Goal: Task Accomplishment & Management: Manage account settings

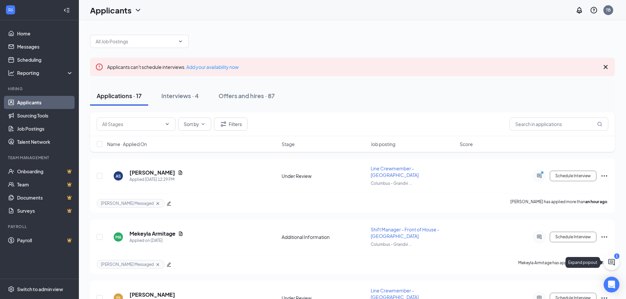
click at [612, 262] on icon "ChatActive" at bounding box center [612, 263] width 8 height 8
click at [566, 293] on icon "ChevronUp" at bounding box center [567, 291] width 8 height 8
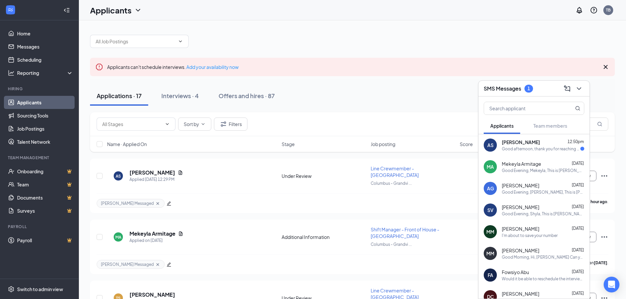
click at [527, 143] on span "[PERSON_NAME]" at bounding box center [521, 142] width 38 height 7
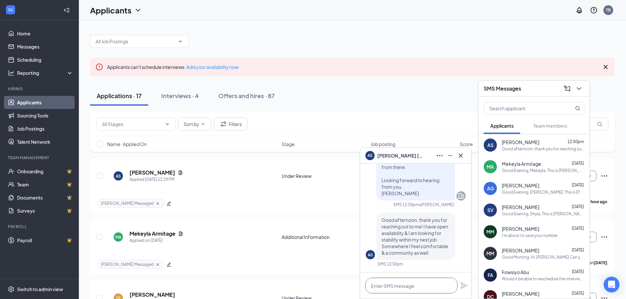
click at [404, 292] on textarea at bounding box center [412, 286] width 92 height 16
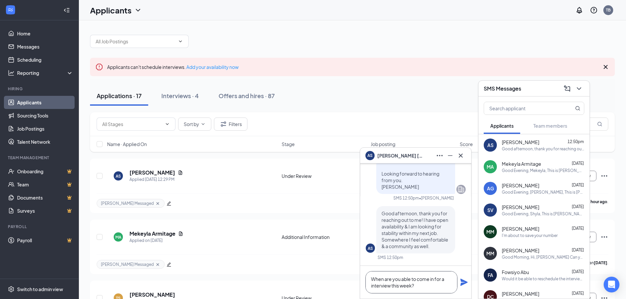
type textarea "When are you able to come in for a interview this week?"
click at [463, 283] on icon "Plane" at bounding box center [464, 283] width 8 height 8
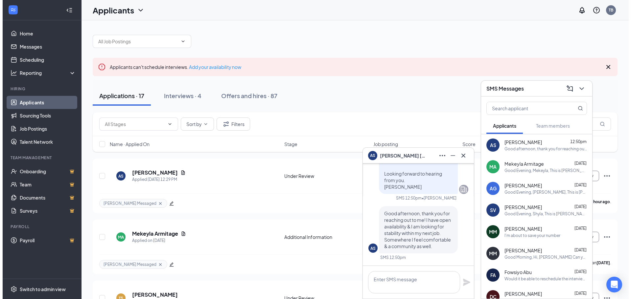
scroll to position [0, 0]
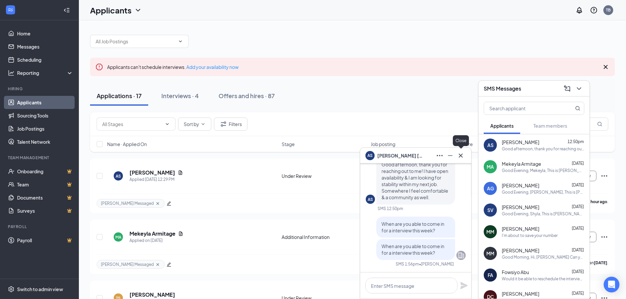
click at [462, 157] on icon "Cross" at bounding box center [461, 156] width 4 height 4
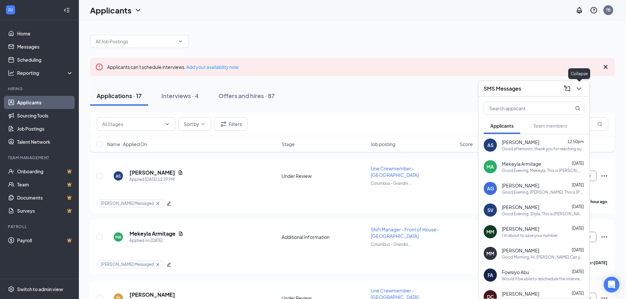
click at [579, 87] on icon "ChevronDown" at bounding box center [579, 89] width 8 height 8
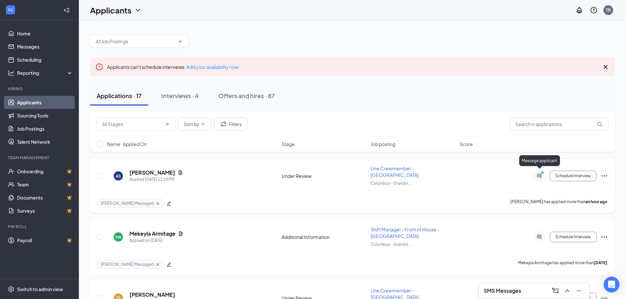
click at [538, 174] on icon "ActiveChat" at bounding box center [539, 176] width 8 height 5
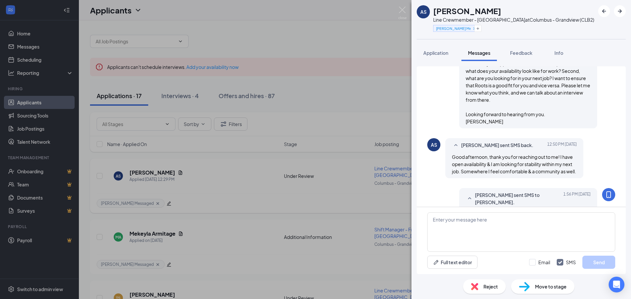
scroll to position [346, 0]
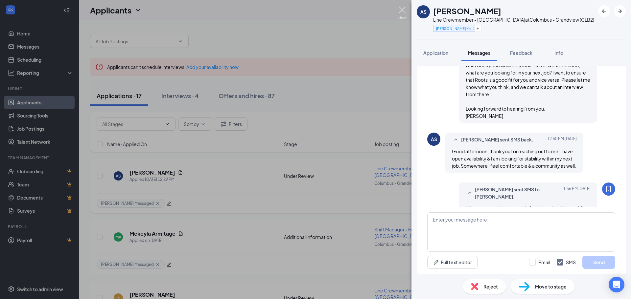
click at [406, 13] on img at bounding box center [402, 13] width 8 height 13
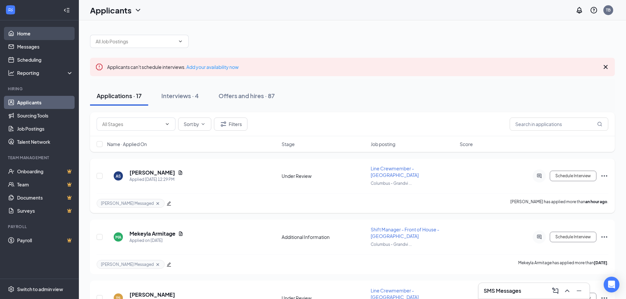
click at [34, 30] on link "Home" at bounding box center [45, 33] width 56 height 13
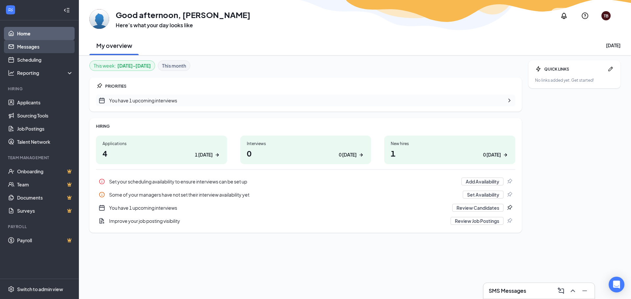
click at [33, 46] on link "Messages" at bounding box center [45, 46] width 56 height 13
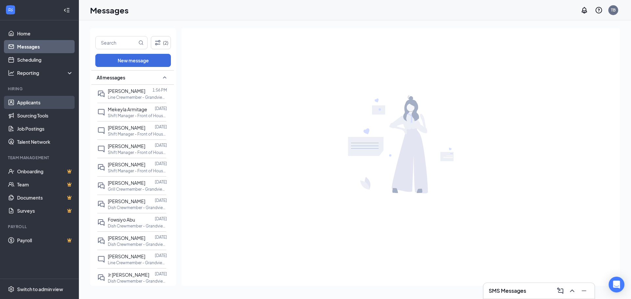
click at [43, 102] on link "Applicants" at bounding box center [45, 102] width 56 height 13
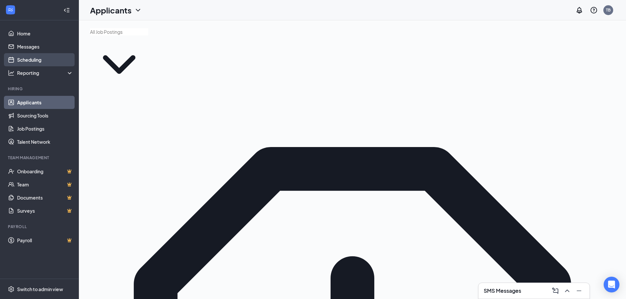
click at [43, 60] on link "Scheduling" at bounding box center [45, 59] width 56 height 13
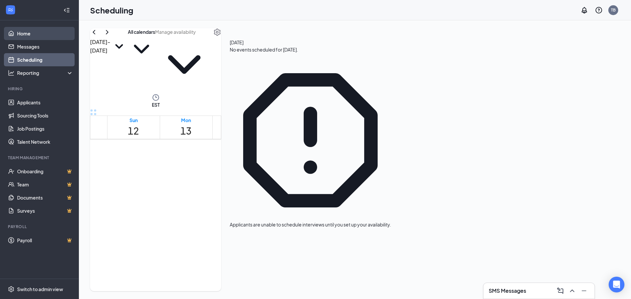
click at [17, 39] on link "Home" at bounding box center [45, 33] width 56 height 13
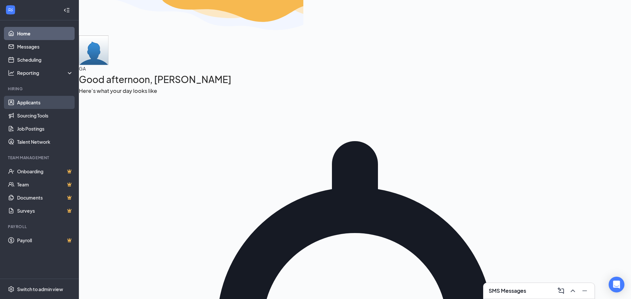
click at [45, 102] on link "Applicants" at bounding box center [45, 102] width 56 height 13
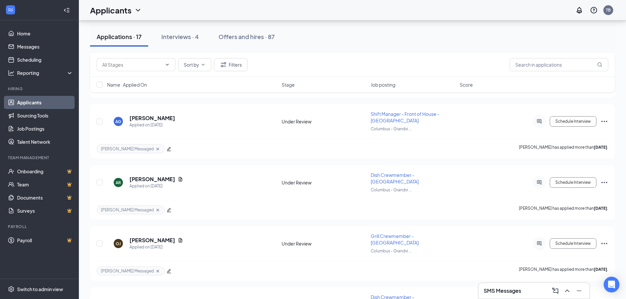
scroll to position [818, 0]
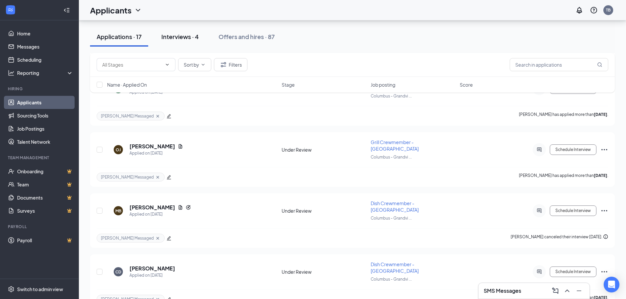
click at [172, 42] on button "Interviews · 4" at bounding box center [180, 37] width 51 height 20
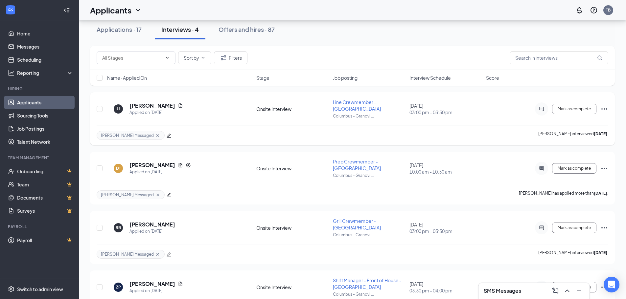
scroll to position [80, 0]
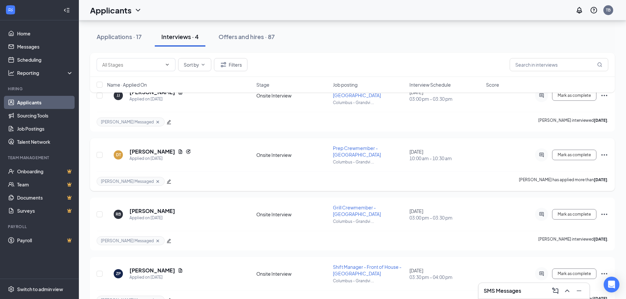
click at [604, 151] on icon "Ellipses" at bounding box center [605, 155] width 8 height 8
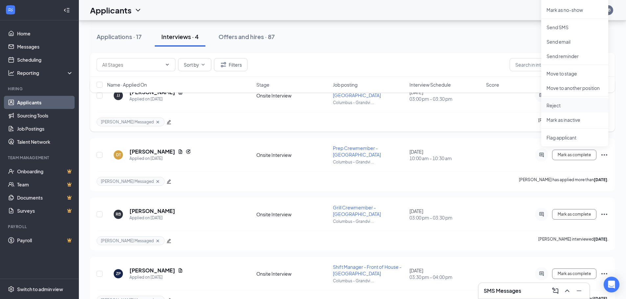
click at [567, 106] on p "Reject" at bounding box center [575, 105] width 57 height 7
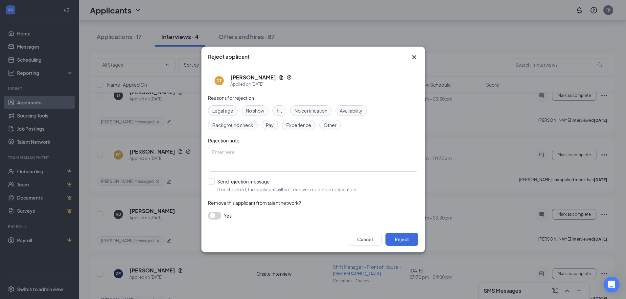
click at [331, 125] on span "Other" at bounding box center [330, 125] width 13 height 7
click at [312, 154] on textarea at bounding box center [313, 159] width 210 height 25
type textarea "We do not have a position that will fit the her needs at this time."
click at [407, 238] on button "Reject" at bounding box center [402, 239] width 33 height 13
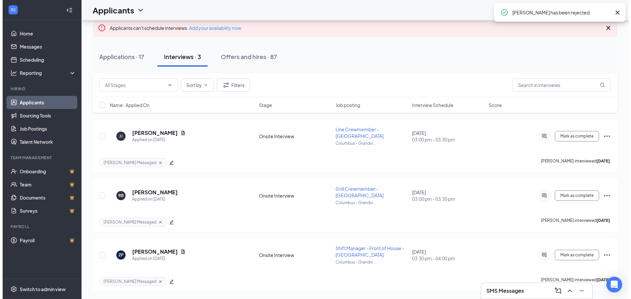
scroll to position [27, 0]
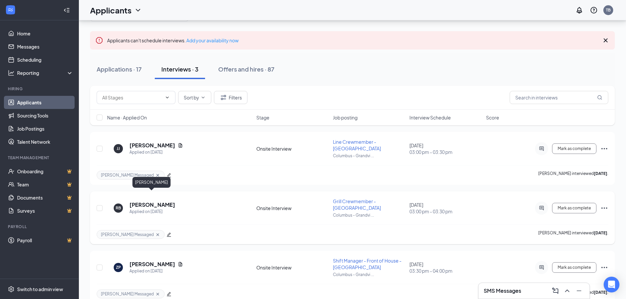
click at [158, 202] on h5 "Rodrigo Bamaca" at bounding box center [153, 205] width 46 height 7
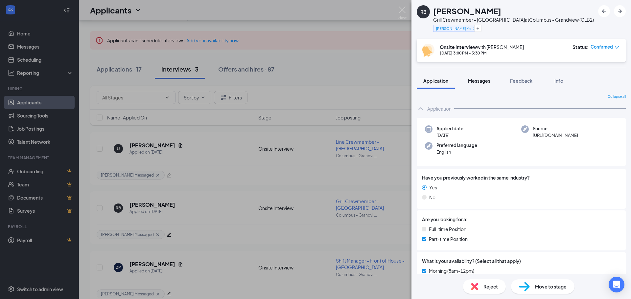
click at [484, 80] on span "Messages" at bounding box center [479, 81] width 22 height 6
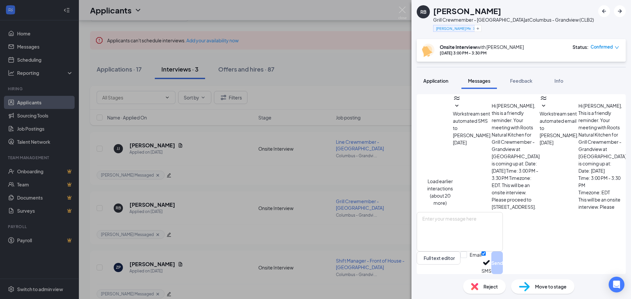
click at [431, 84] on div "Application" at bounding box center [435, 81] width 25 height 7
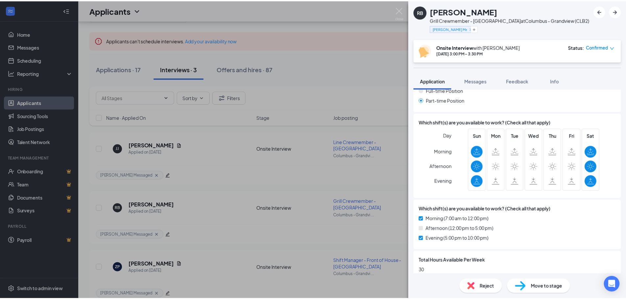
scroll to position [362, 0]
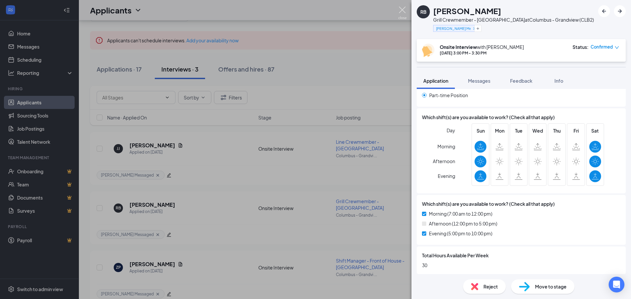
click at [404, 12] on img at bounding box center [402, 13] width 8 height 13
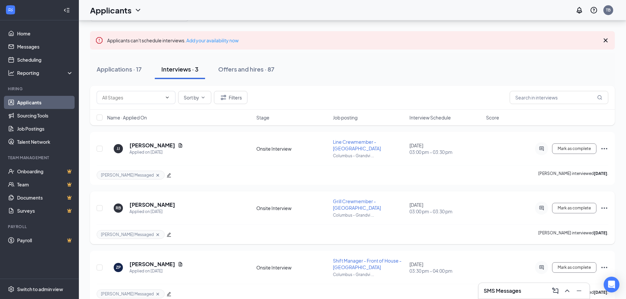
click at [601, 204] on icon "Ellipses" at bounding box center [605, 208] width 8 height 8
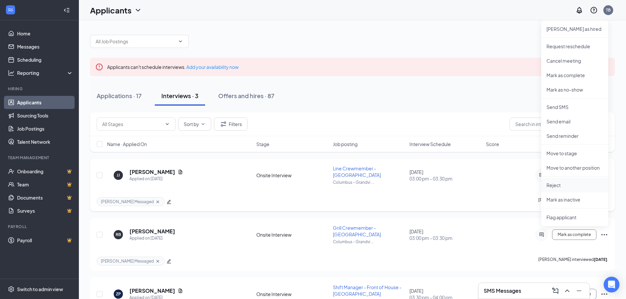
click at [567, 183] on p "Reject" at bounding box center [575, 185] width 57 height 7
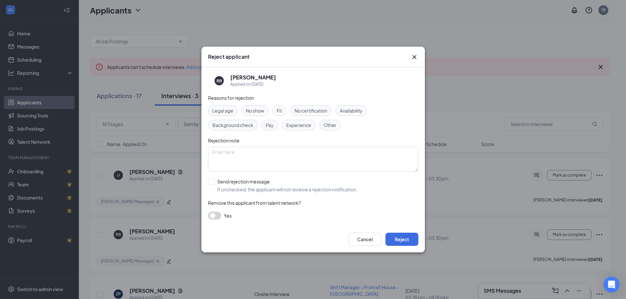
click at [344, 112] on span "Availability" at bounding box center [351, 110] width 23 height 7
click at [317, 159] on textarea at bounding box center [313, 159] width 210 height 25
type textarea "Availability do not fit the store needs at this time"
click at [399, 240] on button "Reject" at bounding box center [402, 239] width 33 height 13
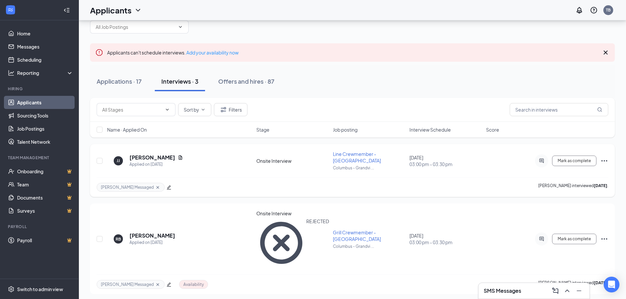
scroll to position [27, 0]
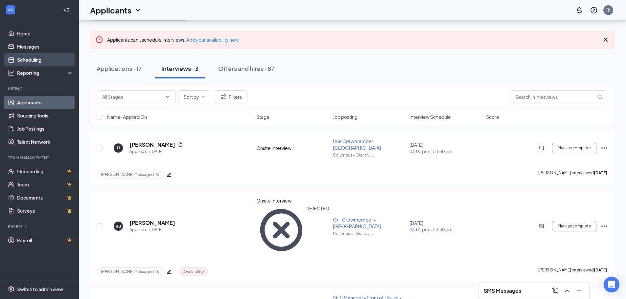
click at [17, 61] on link "Scheduling" at bounding box center [45, 59] width 56 height 13
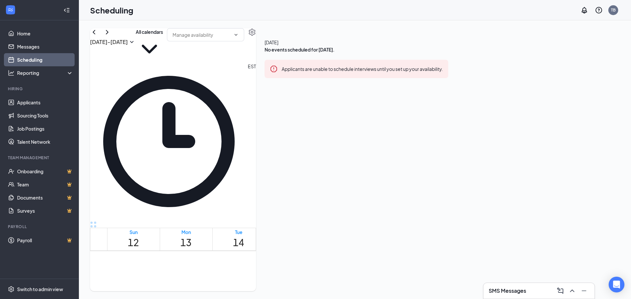
scroll to position [323, 0]
click at [111, 36] on button at bounding box center [107, 32] width 8 height 8
click at [98, 36] on icon "ChevronLeft" at bounding box center [94, 32] width 8 height 8
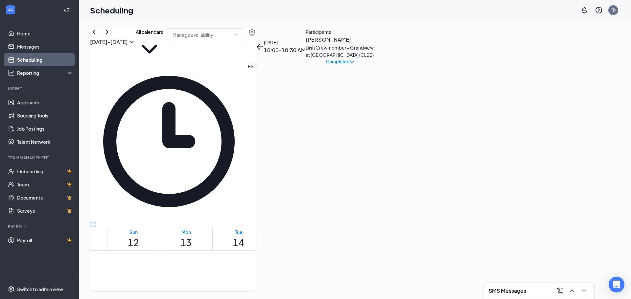
click at [111, 36] on button at bounding box center [107, 32] width 8 height 8
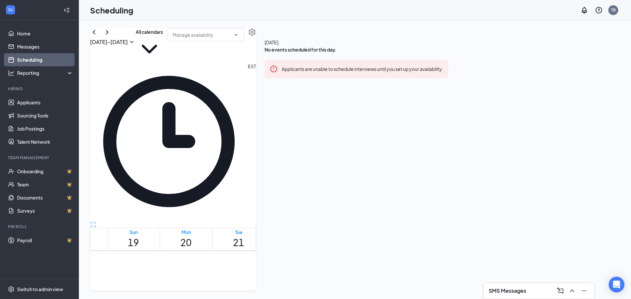
scroll to position [803, 0]
click at [163, 48] on button "All calendars" at bounding box center [149, 45] width 27 height 35
click at [256, 33] on div "Oct 19 - Oct 25 All calendars EST Sun 19 Mon 20 Tue 21 Wed 22 Thu 23 Fri 24 Sat…" at bounding box center [173, 159] width 166 height 263
click at [111, 36] on icon "ChevronRight" at bounding box center [107, 32] width 8 height 8
click at [36, 37] on link "Home" at bounding box center [45, 33] width 56 height 13
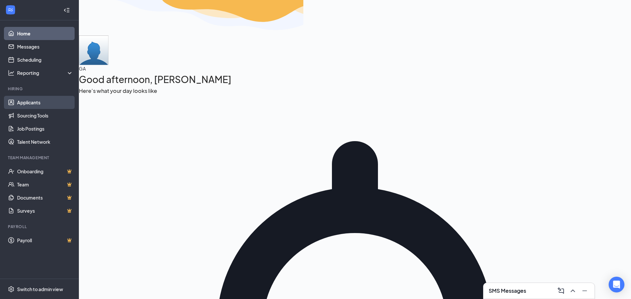
click at [43, 104] on link "Applicants" at bounding box center [45, 102] width 56 height 13
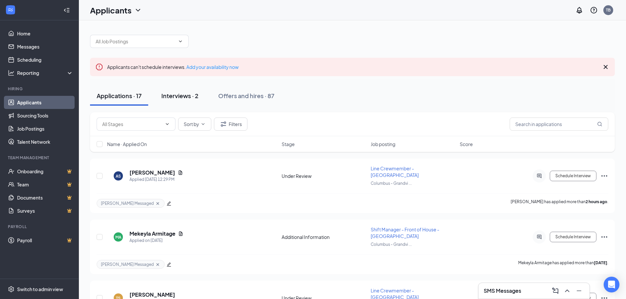
click at [191, 96] on div "Interviews · 2" at bounding box center [179, 96] width 37 height 8
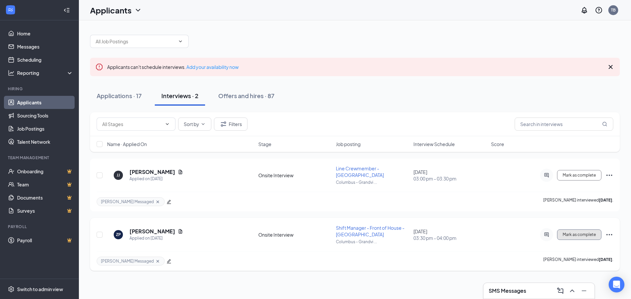
click at [598, 230] on button "Mark as complete" at bounding box center [579, 235] width 44 height 11
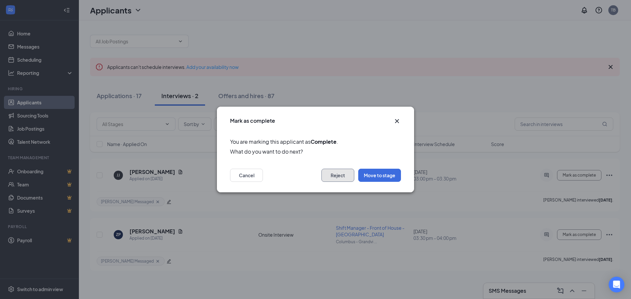
click at [347, 176] on button "Reject" at bounding box center [337, 175] width 33 height 13
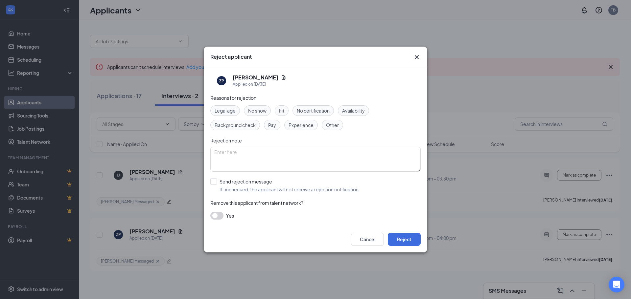
drag, startPoint x: 267, startPoint y: 109, endPoint x: 271, endPoint y: 114, distance: 6.3
click at [267, 109] on span "No show" at bounding box center [257, 110] width 18 height 7
click at [215, 182] on input "Send rejection message If unchecked, the applicant will not receive a rejection…" at bounding box center [285, 185] width 150 height 14
checkbox input "true"
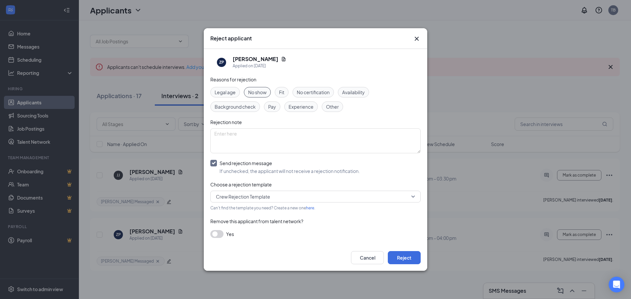
click at [257, 198] on span "Crew Rejection Template" at bounding box center [243, 197] width 54 height 10
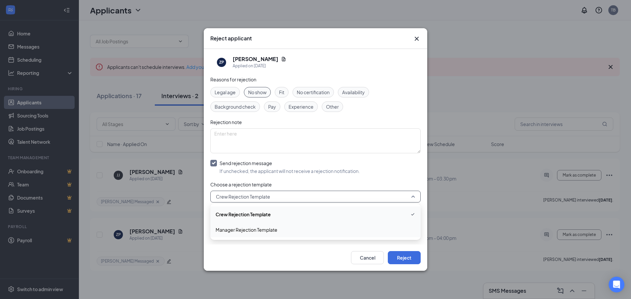
drag, startPoint x: 262, startPoint y: 231, endPoint x: 265, endPoint y: 235, distance: 4.9
click at [262, 232] on span "Manager Rejection Template" at bounding box center [247, 229] width 62 height 7
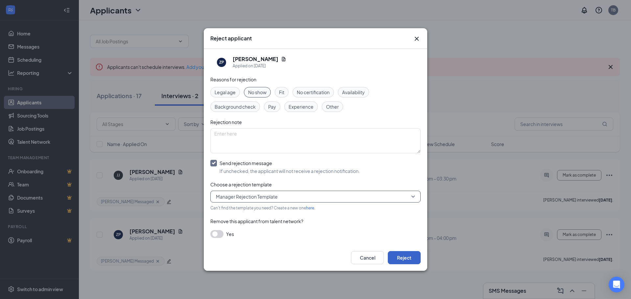
click at [399, 258] on button "Reject" at bounding box center [404, 257] width 33 height 13
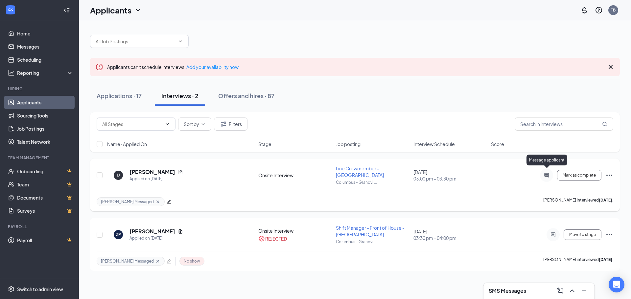
click at [550, 173] on icon "ActiveChat" at bounding box center [547, 175] width 8 height 5
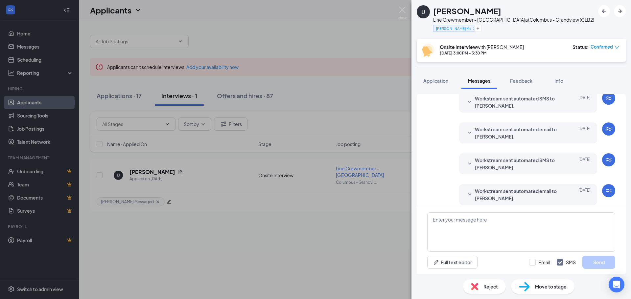
scroll to position [190, 0]
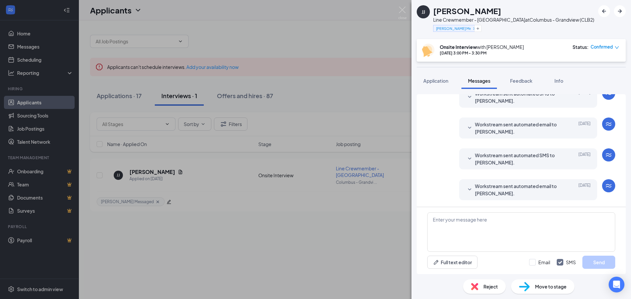
click at [496, 194] on span "Workstream sent automated email to [PERSON_NAME]." at bounding box center [518, 190] width 86 height 14
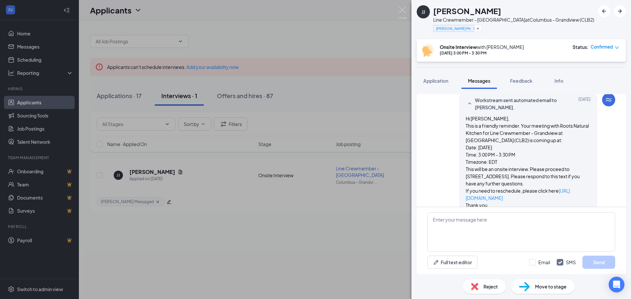
scroll to position [289, 0]
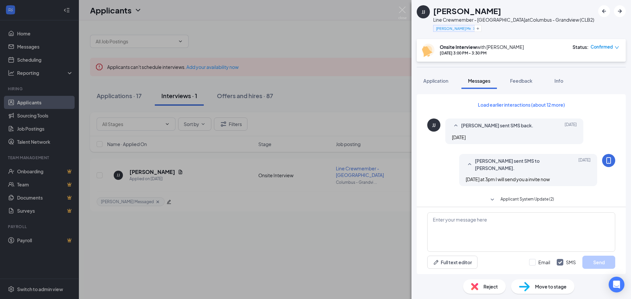
click at [498, 289] on div "Reject" at bounding box center [484, 287] width 43 height 14
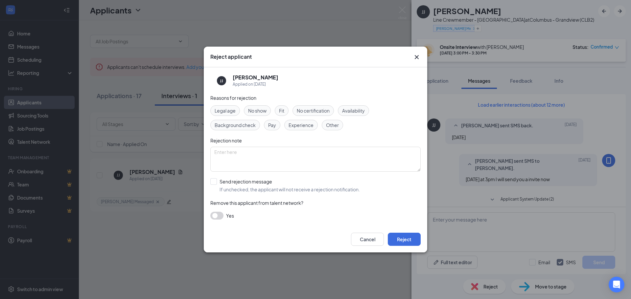
click at [253, 113] on span "No show" at bounding box center [257, 110] width 18 height 7
click at [212, 181] on input "Send rejection message If unchecked, the applicant will not receive a rejection…" at bounding box center [285, 185] width 150 height 14
checkbox input "true"
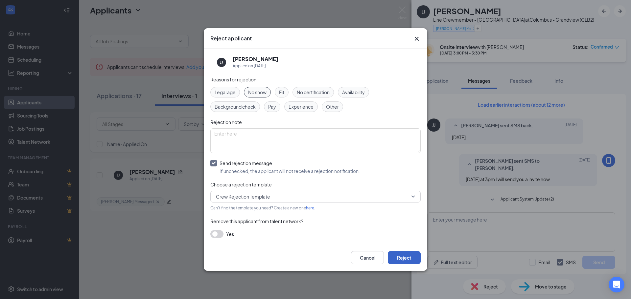
click at [397, 256] on button "Reject" at bounding box center [404, 257] width 33 height 13
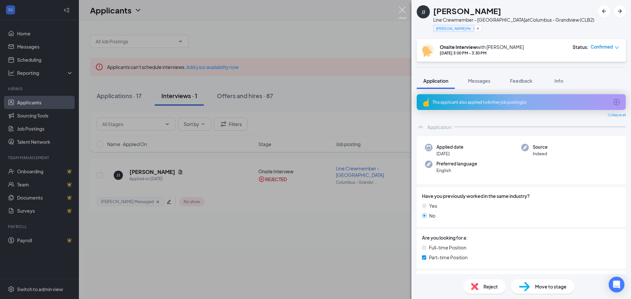
click at [401, 10] on img at bounding box center [402, 13] width 8 height 13
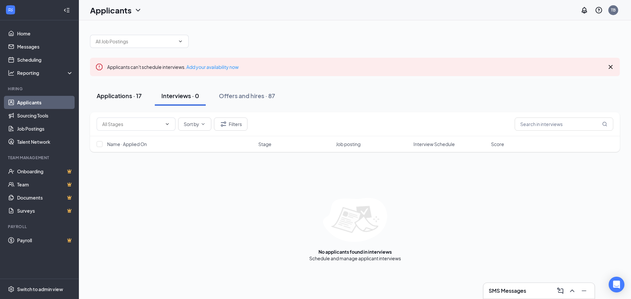
click at [132, 99] on div "Applications · 17" at bounding box center [119, 96] width 45 height 8
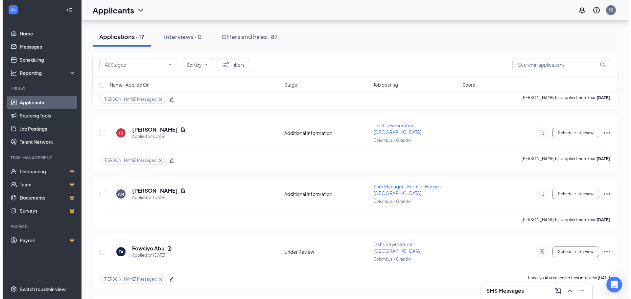
scroll to position [296, 0]
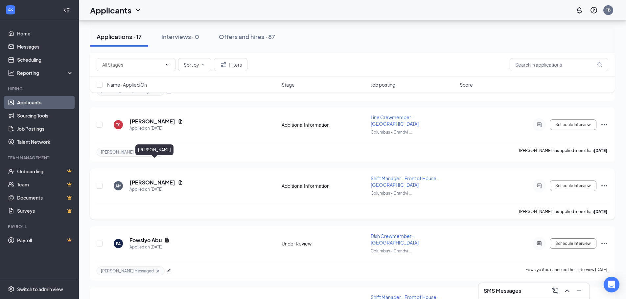
click at [175, 179] on h5 "[PERSON_NAME]" at bounding box center [153, 182] width 46 height 7
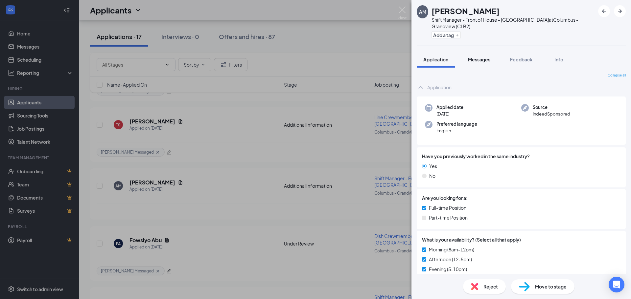
click at [473, 58] on span "Messages" at bounding box center [479, 60] width 22 height 6
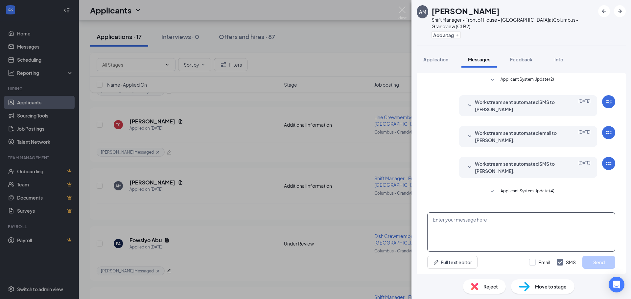
click at [456, 225] on textarea at bounding box center [521, 232] width 188 height 39
paste textarea "Good Evening, Mekeyla, This is [PERSON_NAME], the GM from Roots Natural Kitchen…"
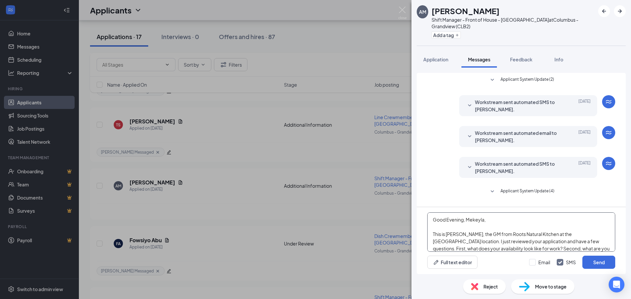
click at [473, 219] on textarea "Good Evening, Mekeyla, This is [PERSON_NAME], the GM from Roots Natural Kitchen…" at bounding box center [521, 232] width 188 height 39
type textarea "Good Evening, [PERSON_NAME], This is [PERSON_NAME], the GM from Roots Natural K…"
click at [534, 264] on input "Email" at bounding box center [539, 262] width 21 height 7
checkbox input "true"
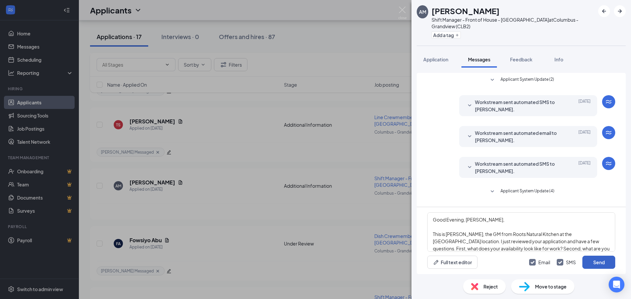
click at [590, 261] on button "Send" at bounding box center [598, 262] width 33 height 13
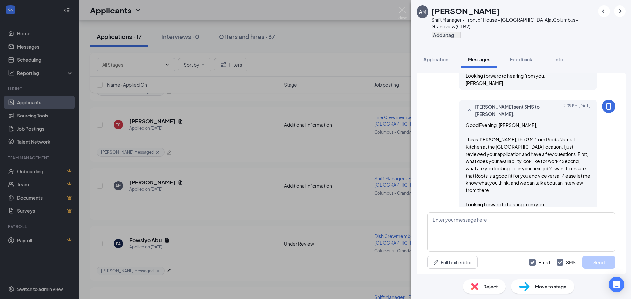
scroll to position [240, 0]
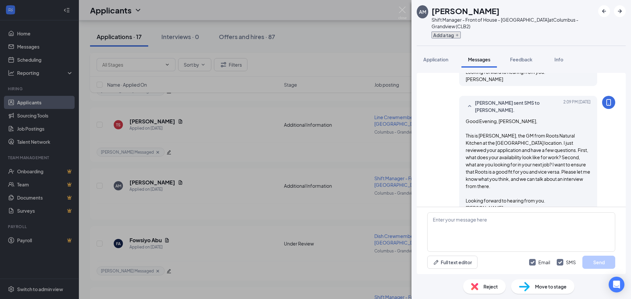
click at [454, 34] on button "Add a tag" at bounding box center [446, 35] width 29 height 7
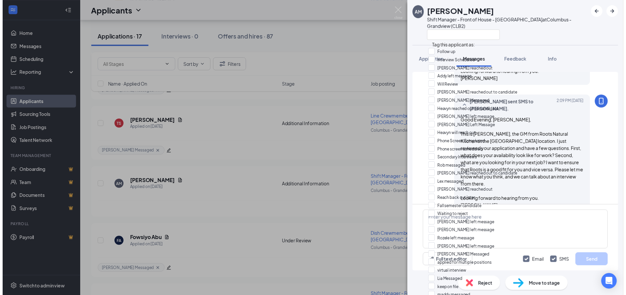
scroll to position [259, 0]
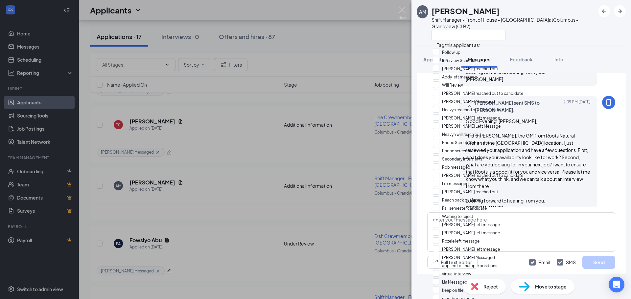
click at [474, 254] on input "[PERSON_NAME] Messaged" at bounding box center [464, 257] width 62 height 7
checkbox input "true"
click at [527, 39] on div at bounding box center [513, 35] width 163 height 11
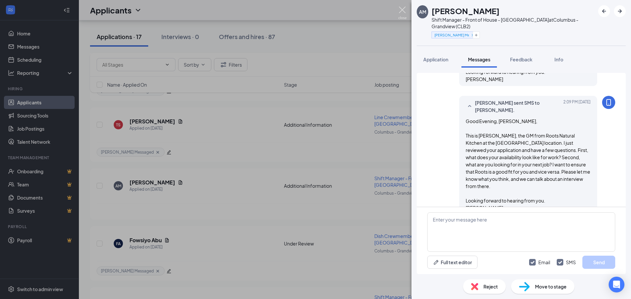
click at [403, 12] on img at bounding box center [402, 13] width 8 height 13
